Goal: Task Accomplishment & Management: Manage account settings

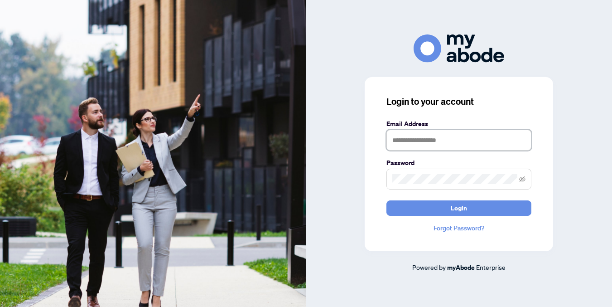
click at [471, 144] on input "text" at bounding box center [458, 139] width 145 height 21
type input "**********"
click at [465, 185] on span at bounding box center [458, 178] width 145 height 21
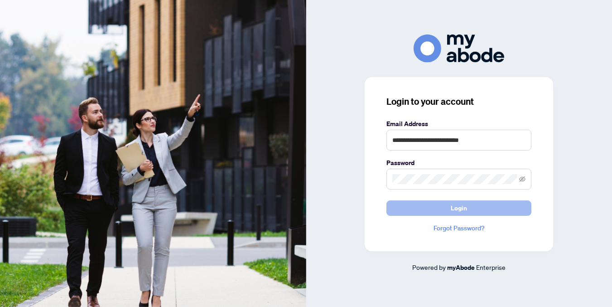
click at [499, 207] on button "Login" at bounding box center [458, 207] width 145 height 15
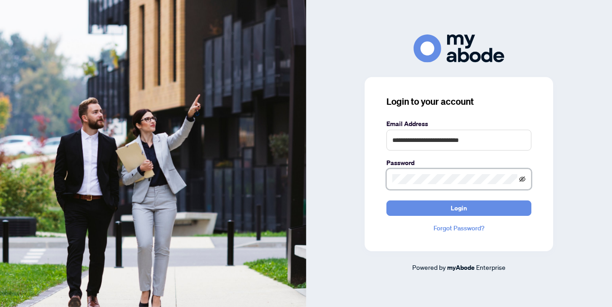
click at [523, 177] on icon "eye-invisible" at bounding box center [522, 178] width 6 height 5
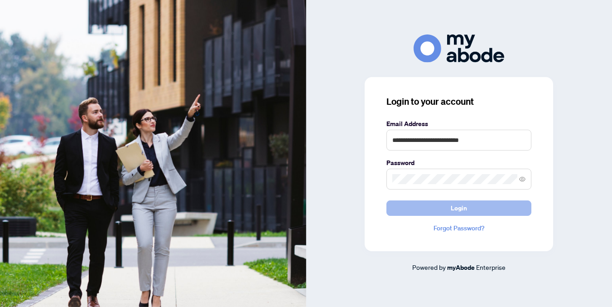
click at [517, 205] on button "Login" at bounding box center [458, 207] width 145 height 15
click at [484, 206] on button "Login" at bounding box center [458, 207] width 145 height 15
